Goal: Task Accomplishment & Management: Manage account settings

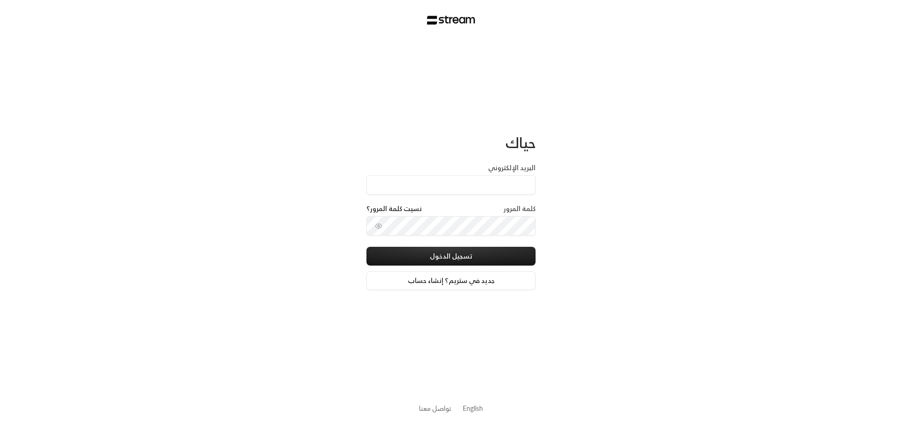
type input "[EMAIL_ADDRESS][DOMAIN_NAME]"
click at [379, 226] on circle "toggle password visibility" at bounding box center [379, 226] width 2 height 2
click at [367, 247] on button "تسجيل الدخول" at bounding box center [451, 256] width 169 height 19
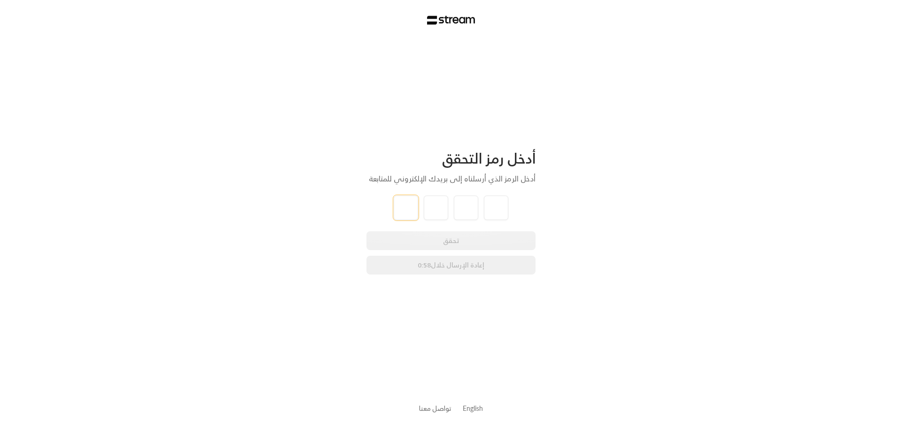
click at [395, 203] on input "tel" at bounding box center [406, 207] width 24 height 24
type input "4"
type input "6"
type input "8"
type input "6"
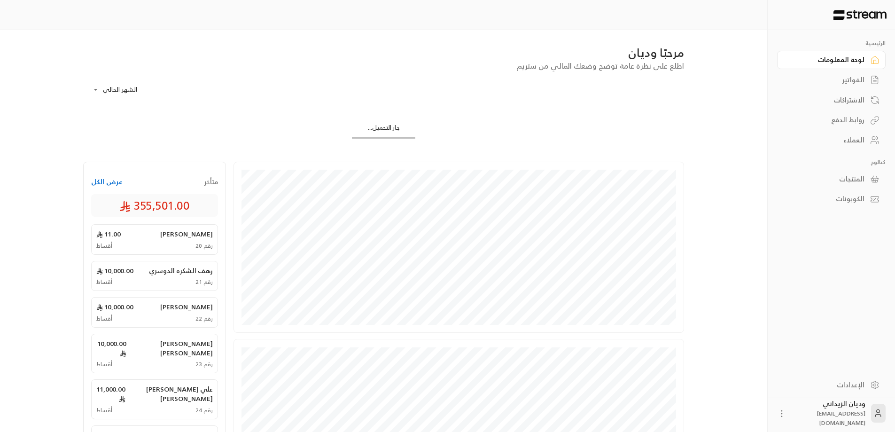
click at [848, 136] on div "العملاء" at bounding box center [827, 139] width 76 height 9
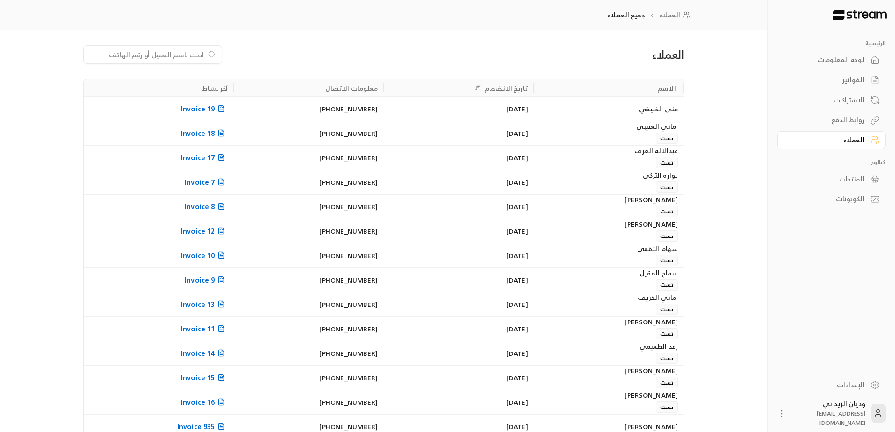
click at [172, 51] on input at bounding box center [146, 54] width 115 height 10
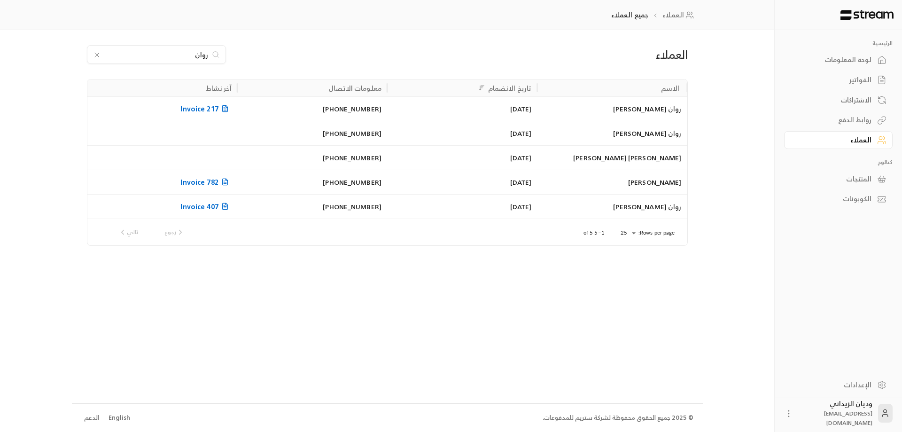
type input "روان"
click at [449, 111] on div "[DATE]" at bounding box center [462, 109] width 139 height 24
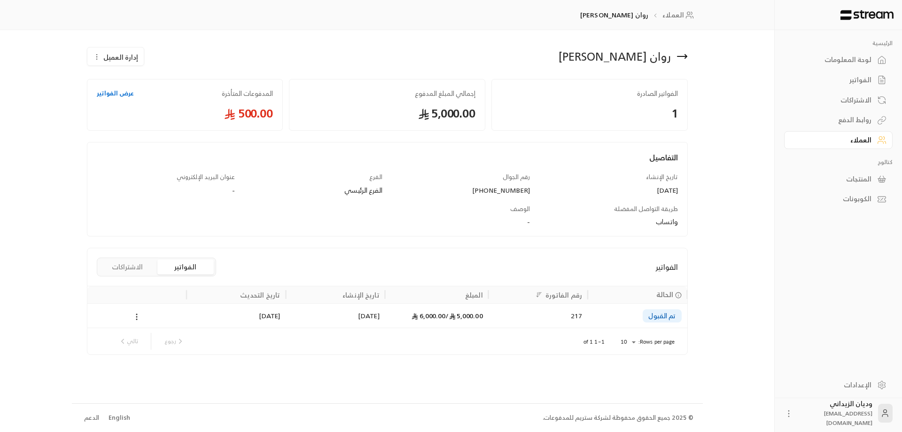
click at [387, 324] on div "5,000.00 / 6,000.00" at bounding box center [436, 315] width 103 height 24
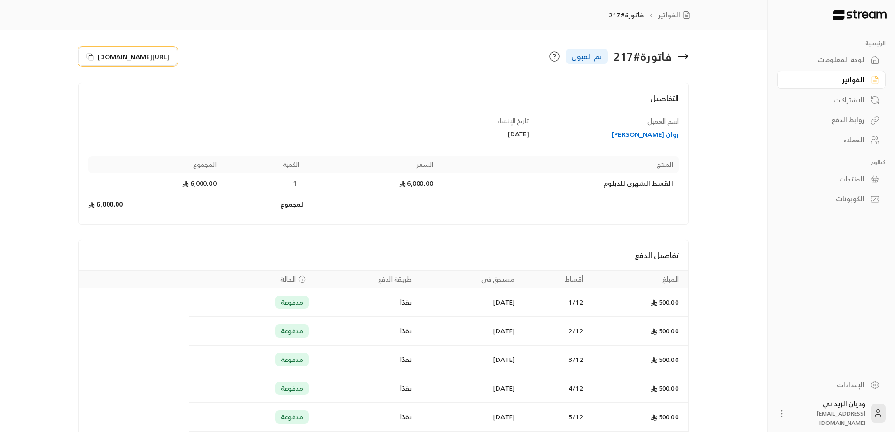
click at [92, 53] on icon at bounding box center [90, 57] width 8 height 8
click at [850, 143] on div "العملاء" at bounding box center [827, 139] width 76 height 9
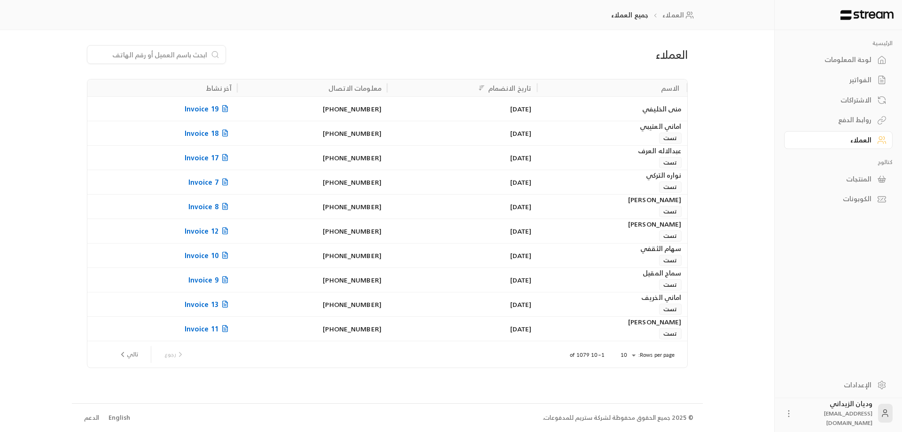
click at [174, 56] on input at bounding box center [150, 54] width 115 height 10
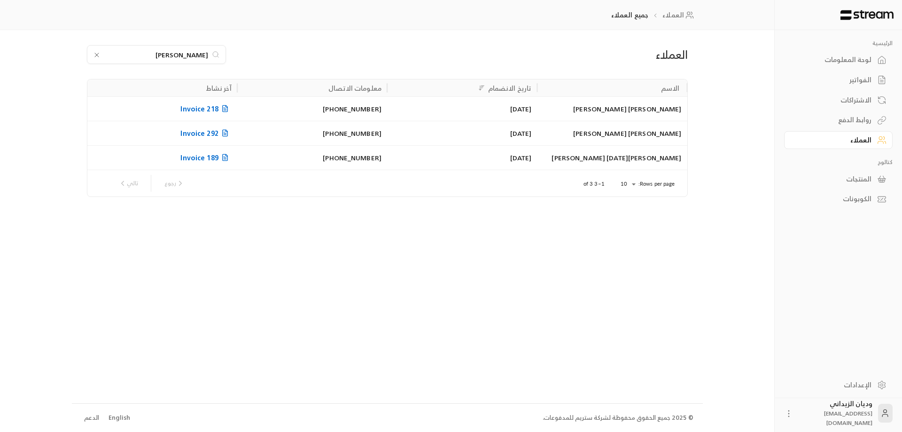
type input "[PERSON_NAME]"
click at [530, 108] on div "[DATE]" at bounding box center [462, 109] width 139 height 24
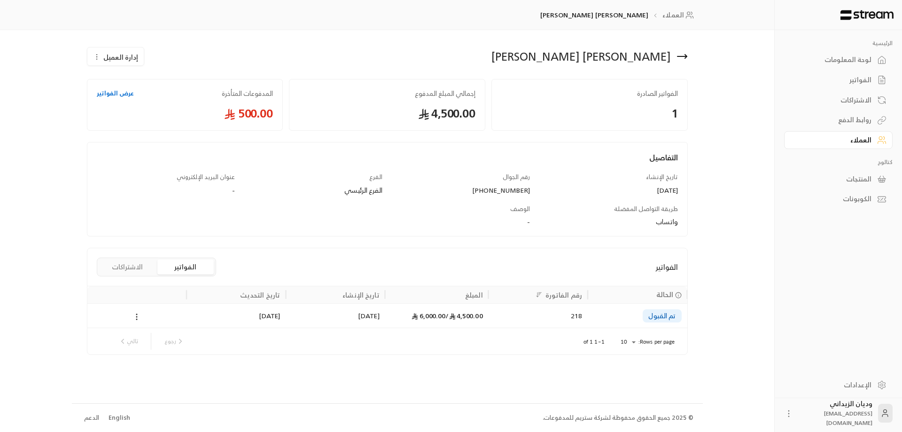
click at [405, 318] on div "4,500.00 / 6,000.00" at bounding box center [437, 316] width 92 height 24
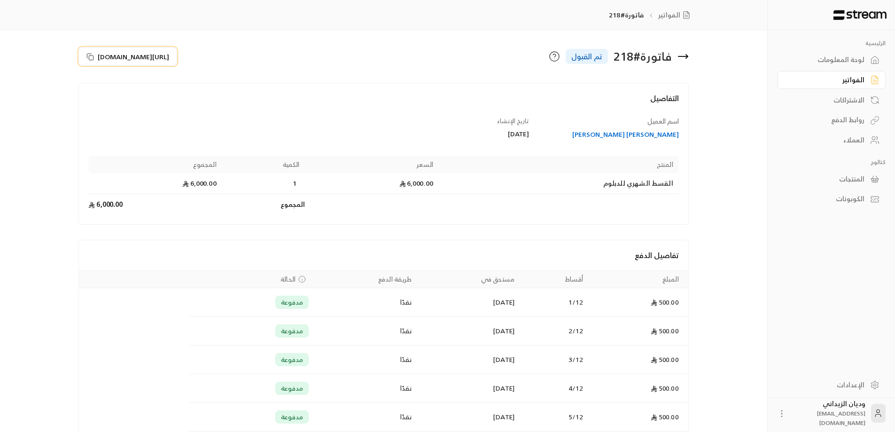
click at [90, 59] on icon at bounding box center [90, 57] width 8 height 8
